Goal: Task Accomplishment & Management: Use online tool/utility

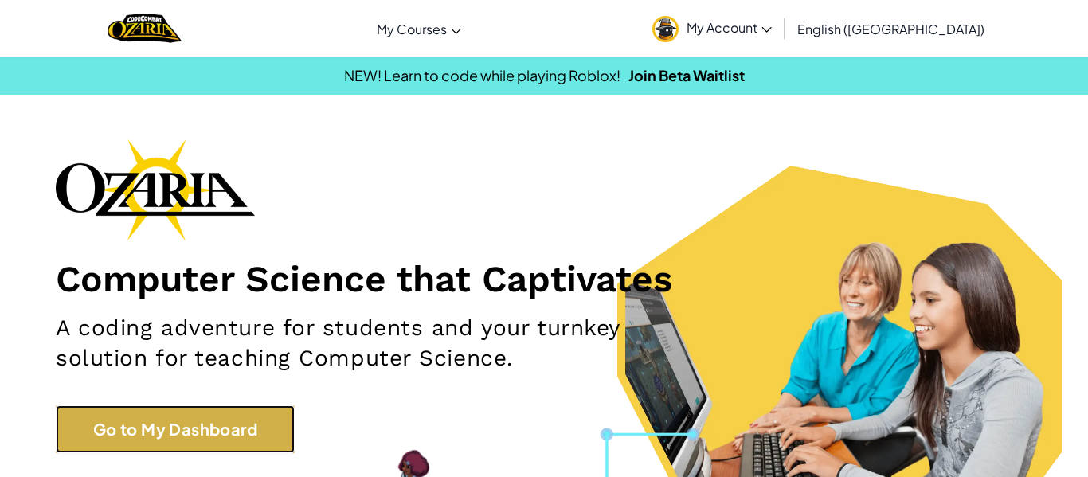
click at [268, 407] on link "Go to My Dashboard" at bounding box center [175, 430] width 239 height 48
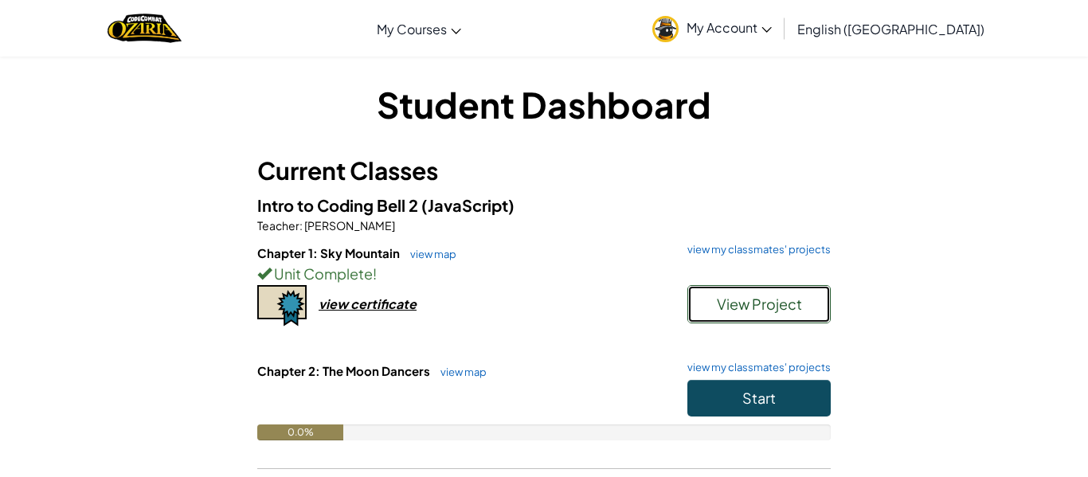
click at [720, 304] on span "View Project" at bounding box center [759, 304] width 85 height 18
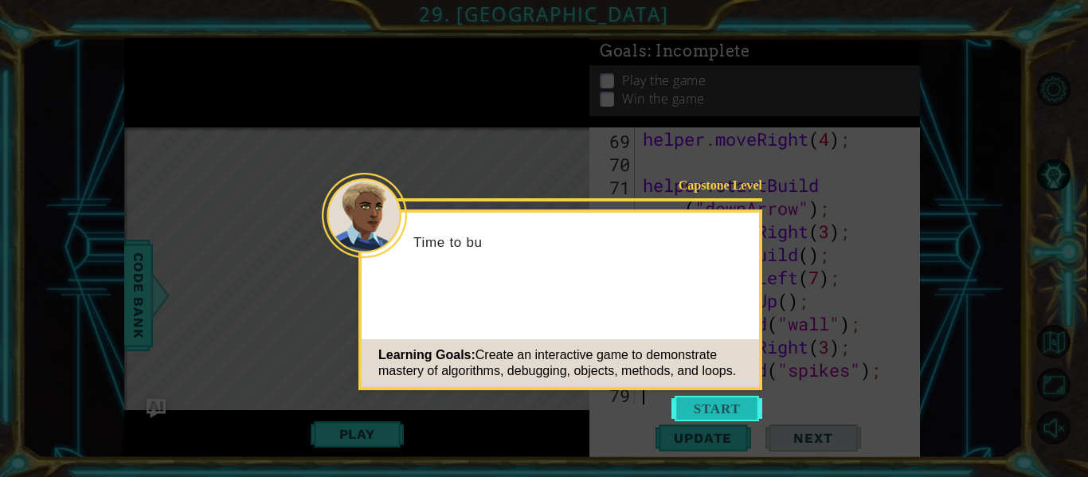
scroll to position [1825, 0]
click at [739, 406] on button "Start" at bounding box center [717, 408] width 91 height 25
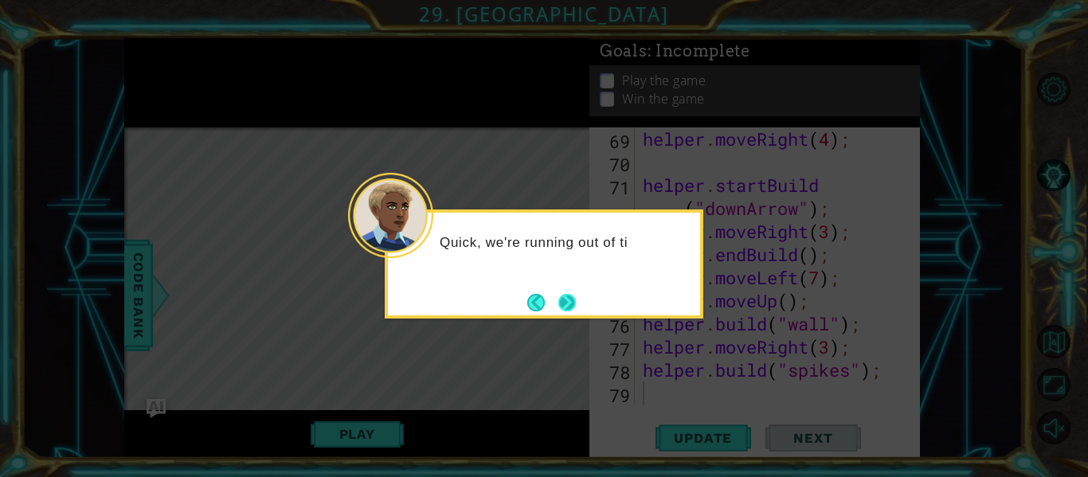
click at [566, 294] on button "Next" at bounding box center [568, 303] width 18 height 18
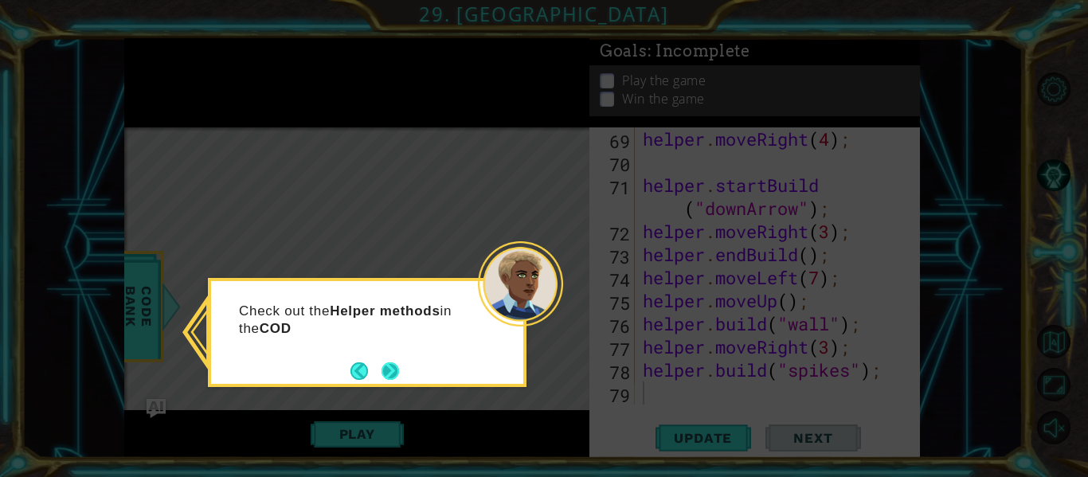
click at [391, 370] on button "Next" at bounding box center [391, 372] width 18 height 18
